Goal: Transaction & Acquisition: Purchase product/service

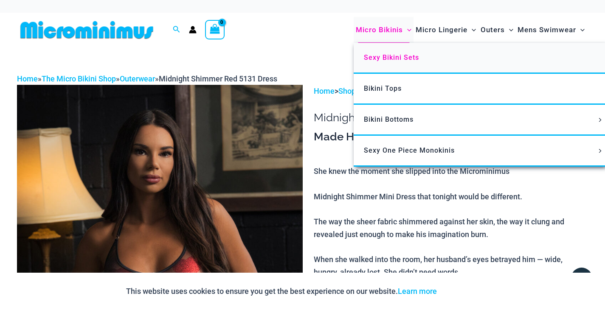
click at [396, 55] on span "Sexy Bikini Sets" at bounding box center [391, 57] width 55 height 8
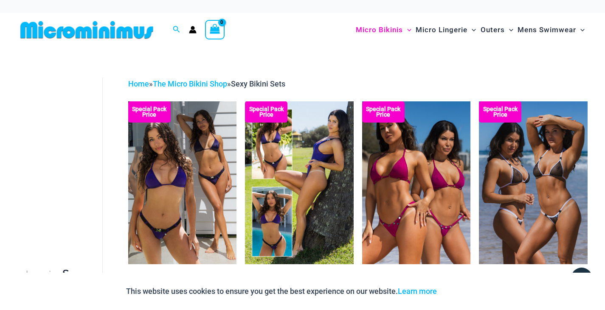
click at [62, 33] on img at bounding box center [87, 29] width 140 height 19
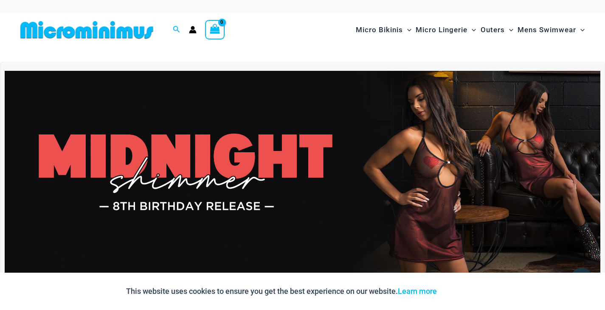
click at [192, 28] on circle "Account icon link" at bounding box center [193, 28] width 4 height 4
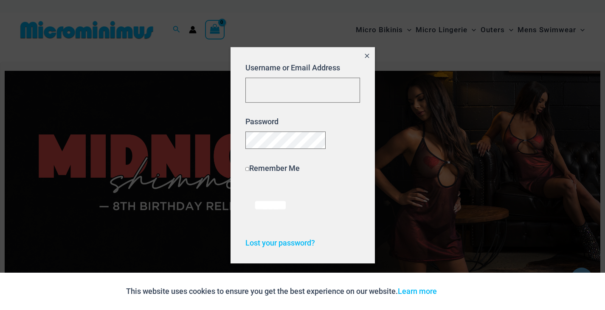
click at [368, 54] on icon "Close popup" at bounding box center [367, 56] width 4 height 4
